Goal: Information Seeking & Learning: Learn about a topic

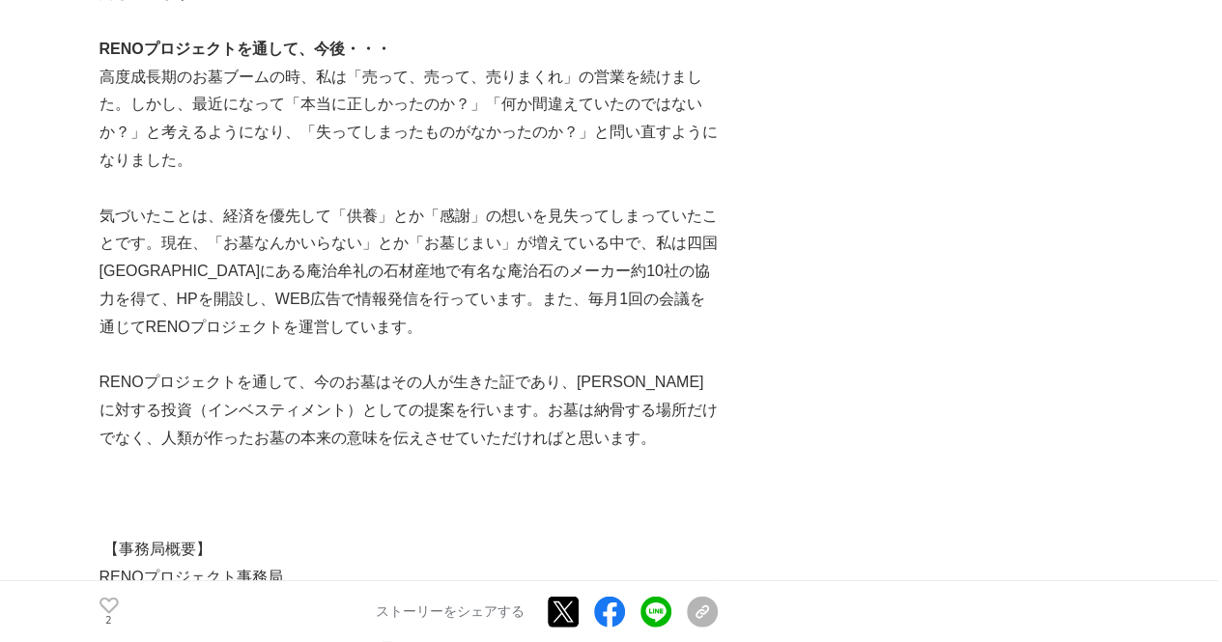
scroll to position [2125, 0]
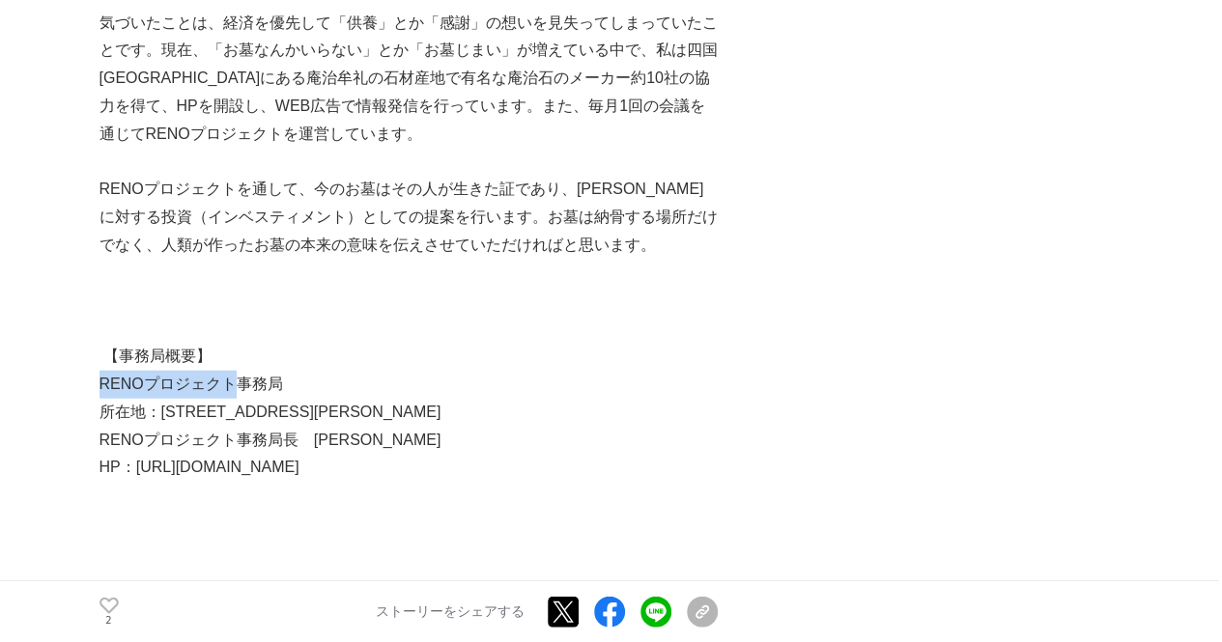
drag, startPoint x: 100, startPoint y: 355, endPoint x: 227, endPoint y: 357, distance: 126.6
click at [227, 371] on p "RENOプロジェクト事務局" at bounding box center [409, 385] width 618 height 28
click at [205, 454] on p "HP：[URL][DOMAIN_NAME]" at bounding box center [409, 468] width 618 height 28
click at [210, 454] on p "HP：[URL][DOMAIN_NAME]" at bounding box center [409, 468] width 618 height 28
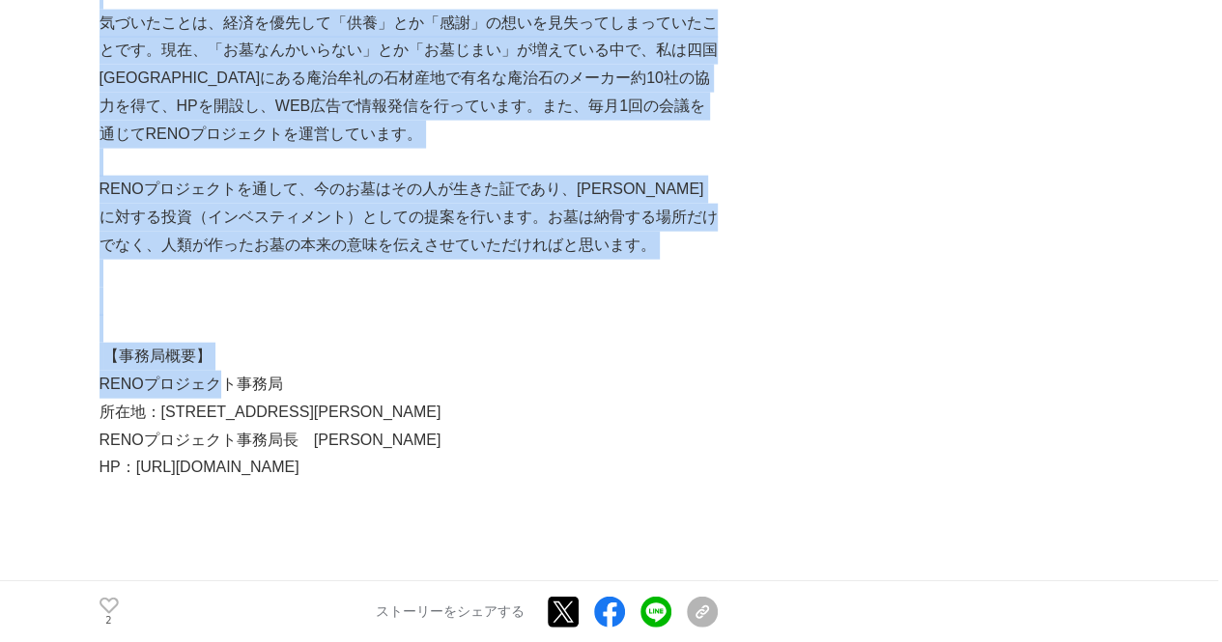
drag, startPoint x: 225, startPoint y: 358, endPoint x: 91, endPoint y: 349, distance: 134.6
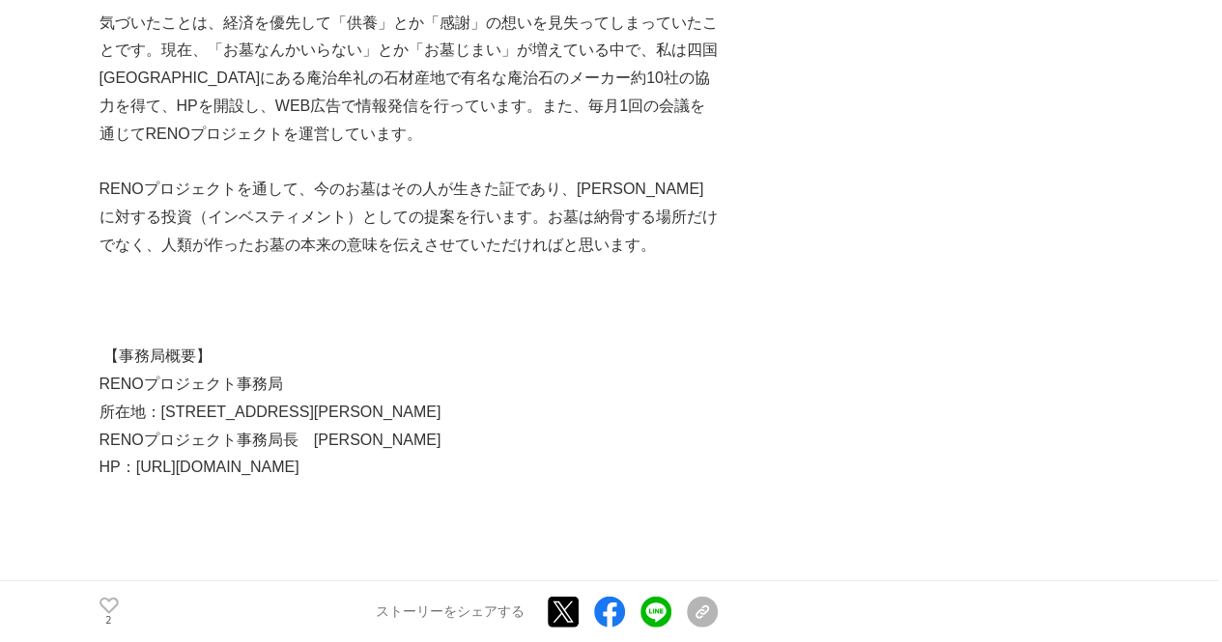
drag, startPoint x: 112, startPoint y: 362, endPoint x: 100, endPoint y: 353, distance: 15.8
click at [108, 371] on p "RENOプロジェクト事務局" at bounding box center [409, 385] width 618 height 28
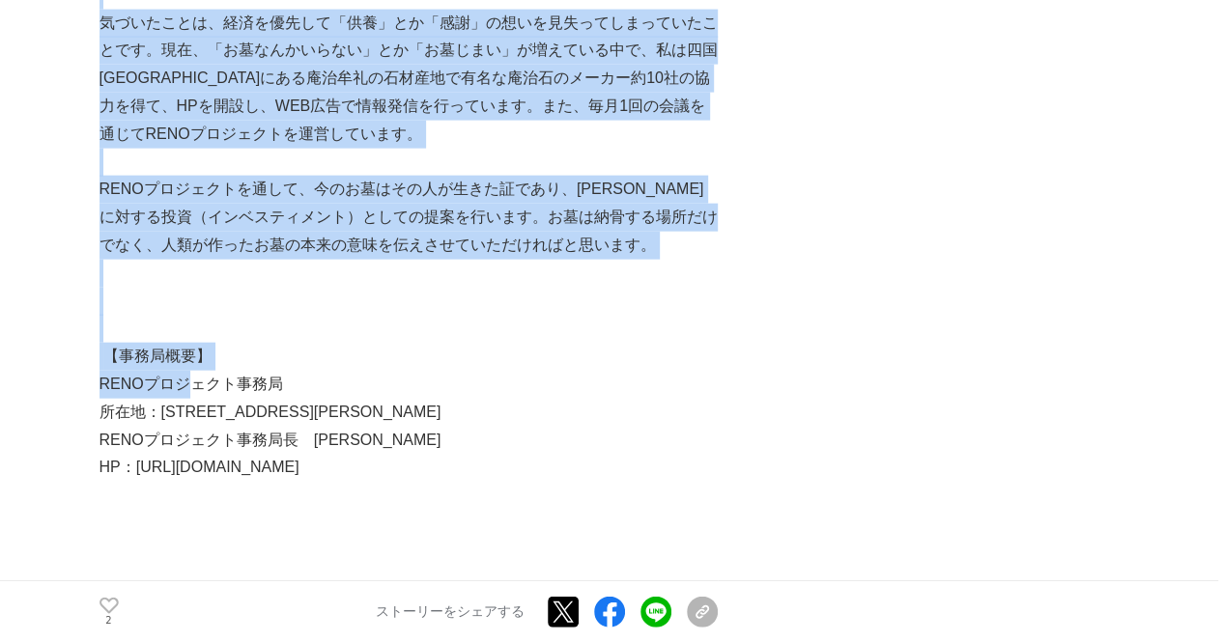
drag, startPoint x: 97, startPoint y: 352, endPoint x: 234, endPoint y: 354, distance: 137.2
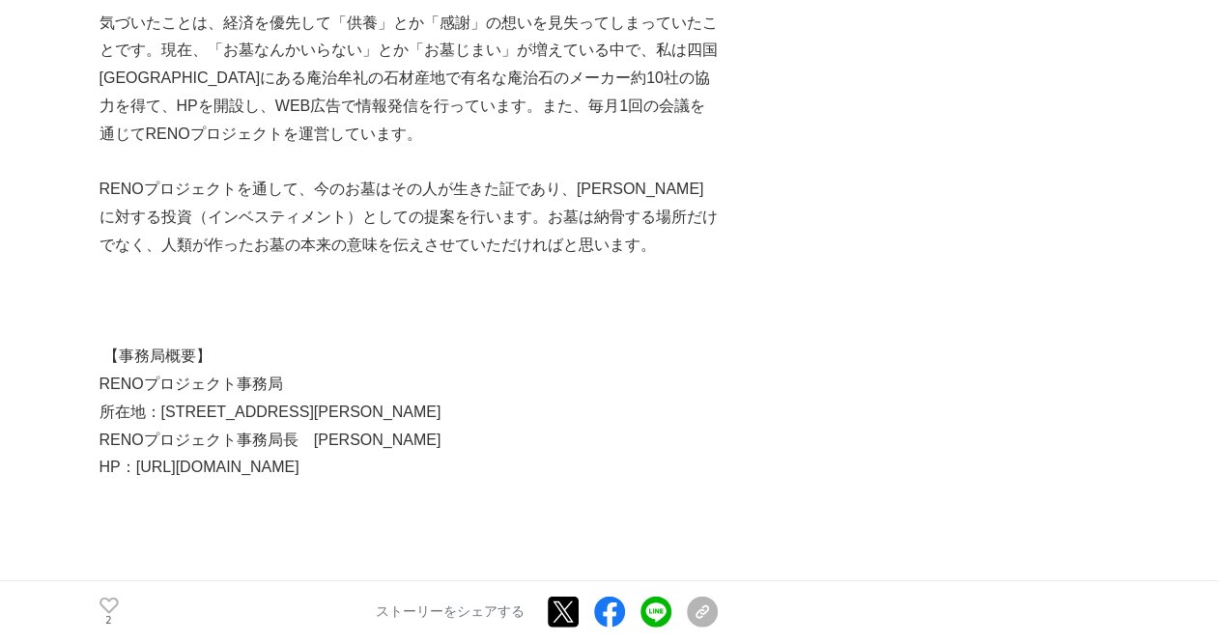
click at [234, 371] on p "RENOプロジェクト事務局" at bounding box center [409, 385] width 618 height 28
drag, startPoint x: 234, startPoint y: 354, endPoint x: 104, endPoint y: 353, distance: 129.5
click at [104, 371] on p "RENOプロジェクト事務局" at bounding box center [409, 385] width 618 height 28
drag, startPoint x: 100, startPoint y: 355, endPoint x: 230, endPoint y: 366, distance: 130.0
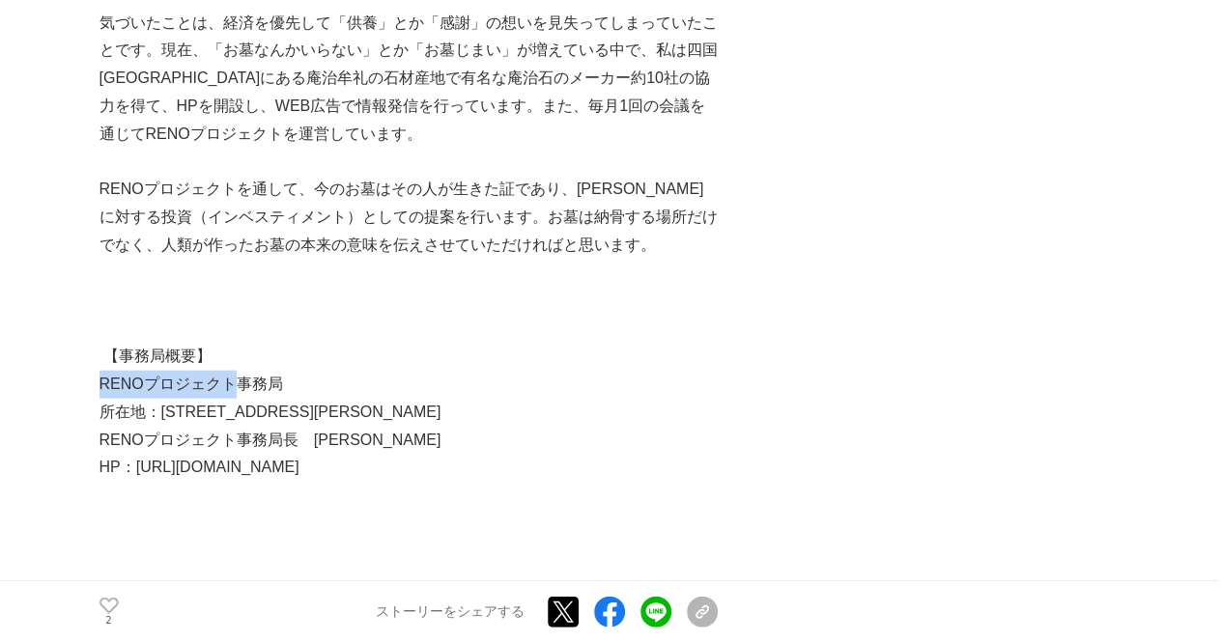
click at [230, 371] on p "RENOプロジェクト事務局" at bounding box center [409, 385] width 618 height 28
copy p "RENOプロジェクト"
